Goal: Information Seeking & Learning: Learn about a topic

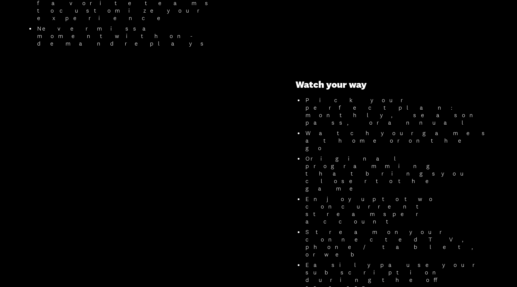
scroll to position [405, 0]
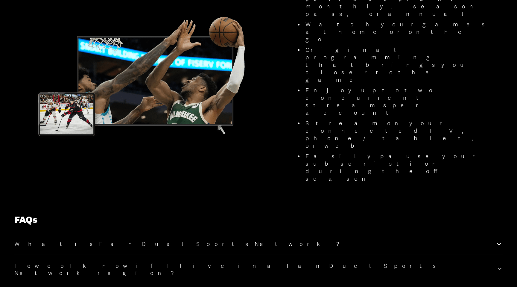
scroll to position [490, 0]
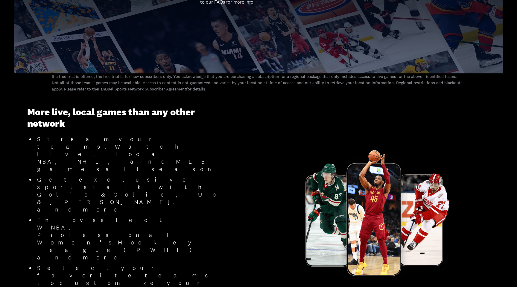
scroll to position [0, 0]
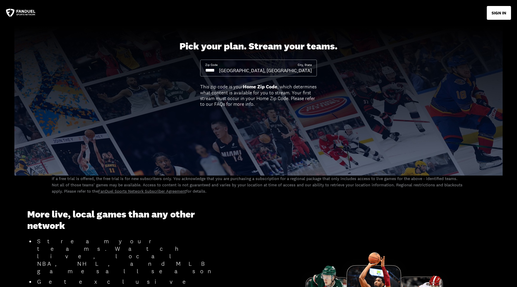
click at [219, 71] on input at bounding box center [212, 70] width 14 height 7
drag, startPoint x: 223, startPoint y: 69, endPoint x: 187, endPoint y: 69, distance: 35.9
click at [188, 69] on div "Pick your plan. Stream your teams. Zip Code City, [GEOGRAPHIC_DATA], [GEOGRAPHI…" at bounding box center [258, 101] width 517 height 150
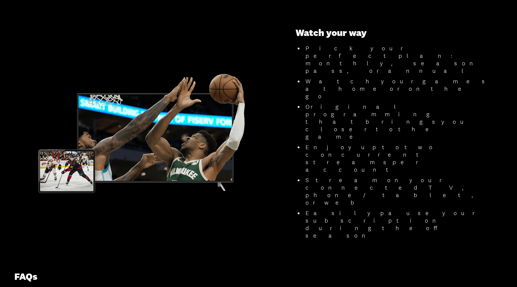
scroll to position [481, 0]
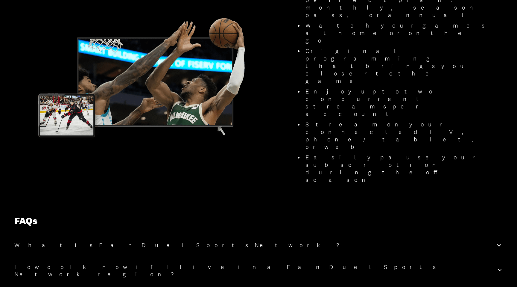
type input "*****"
click at [71, 241] on h2 "What is FanDuel Sports Network?" at bounding box center [182, 244] width 336 height 7
click at [74, 241] on h2 "What is FanDuel Sports Network?" at bounding box center [182, 244] width 336 height 7
click at [93, 263] on h2 "How do I know if I live in a FanDuel Sports Network region?" at bounding box center [255, 270] width 483 height 14
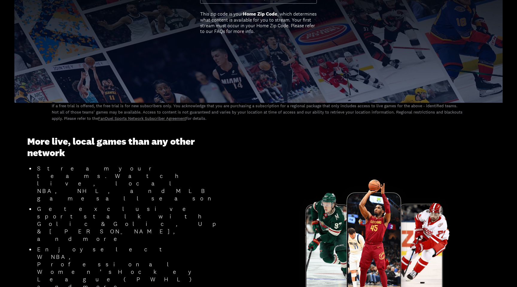
scroll to position [0, 0]
